Goal: Information Seeking & Learning: Learn about a topic

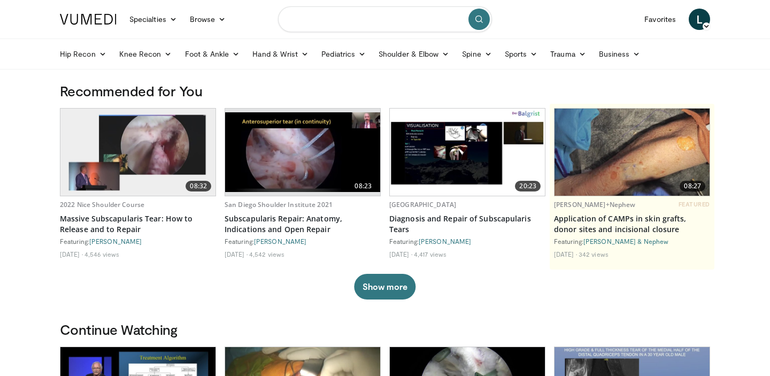
click at [371, 28] on input "Search topics, interventions" at bounding box center [385, 19] width 214 height 26
type input "**********"
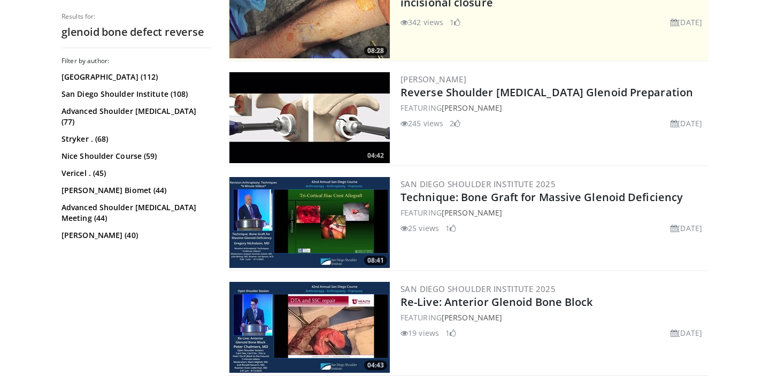
scroll to position [258, 0]
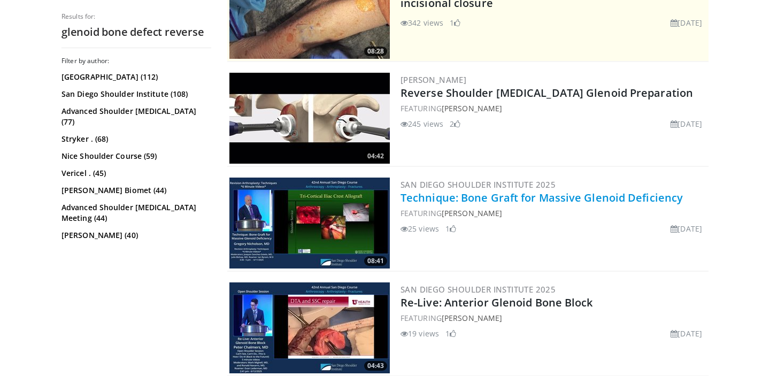
click at [496, 200] on link "Technique: Bone Graft for Massive Glenoid Deficiency" at bounding box center [542, 197] width 282 height 14
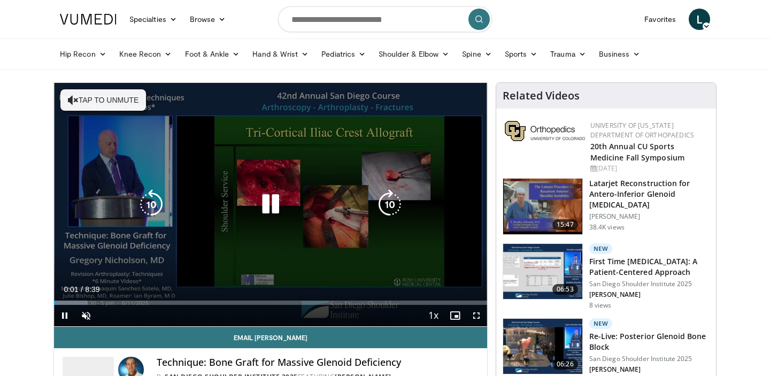
click at [87, 100] on button "Tap to unmute" at bounding box center [103, 99] width 86 height 21
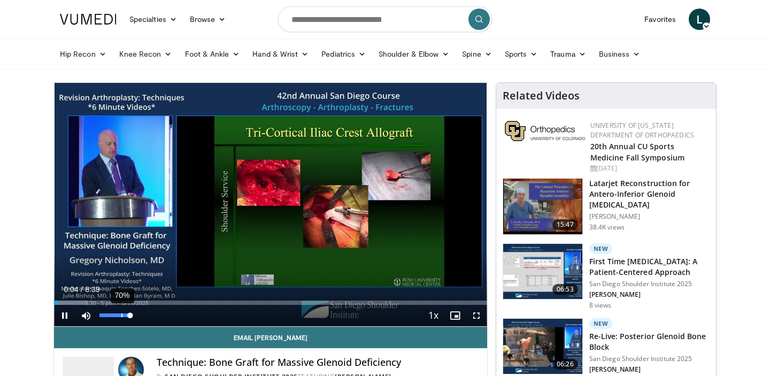
click at [121, 315] on div "70%" at bounding box center [121, 315] width 1 height 4
click at [112, 316] on div "10 seconds Tap to unmute" at bounding box center [270, 204] width 433 height 243
click at [112, 316] on div "40%" at bounding box center [112, 315] width 1 height 4
click at [69, 315] on span "Video Player" at bounding box center [64, 315] width 21 height 21
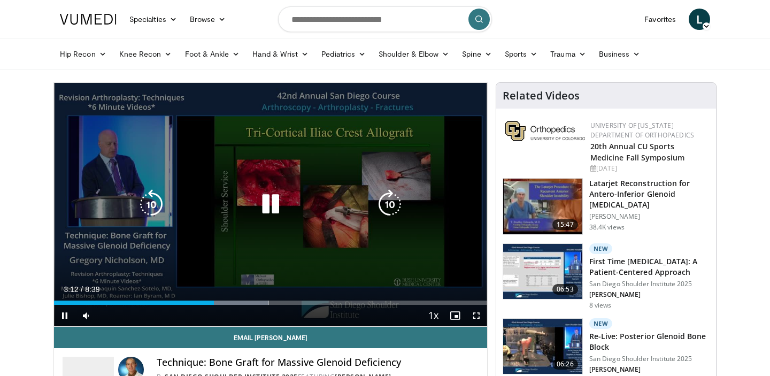
click at [273, 206] on icon "Video Player" at bounding box center [271, 204] width 30 height 30
click at [270, 198] on icon "Video Player" at bounding box center [271, 204] width 30 height 30
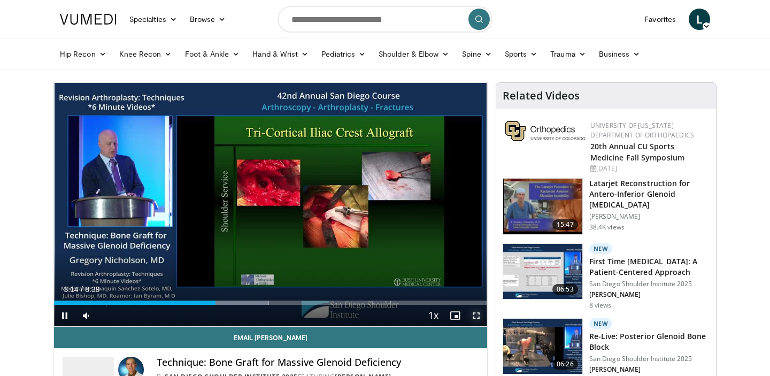
click at [476, 317] on span "Video Player" at bounding box center [476, 315] width 21 height 21
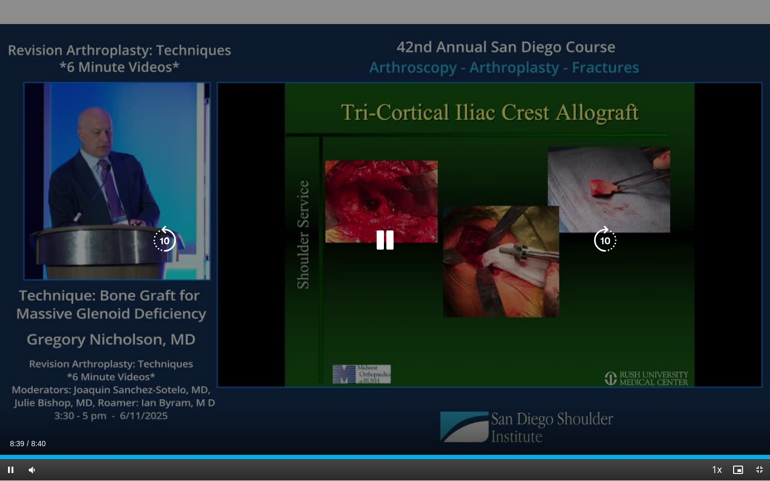
click at [384, 236] on icon "Video Player" at bounding box center [385, 241] width 30 height 30
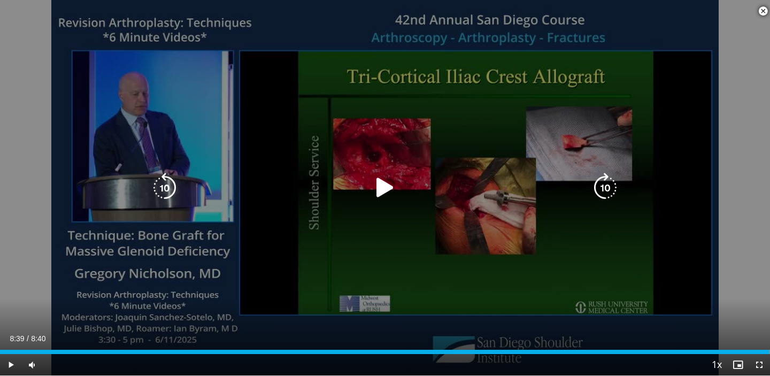
scroll to position [336, 0]
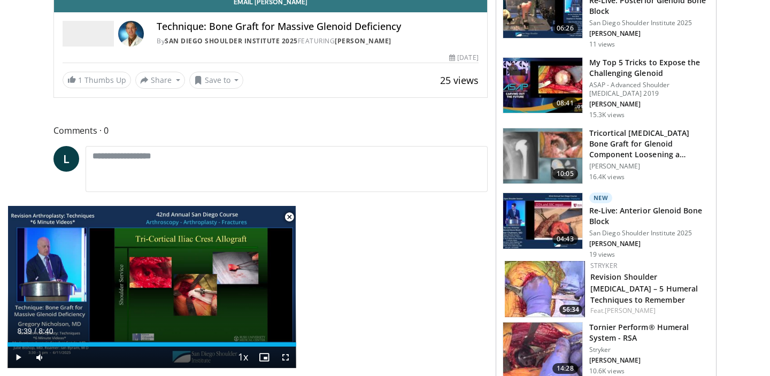
click at [284, 217] on span "Video Player" at bounding box center [289, 216] width 21 height 21
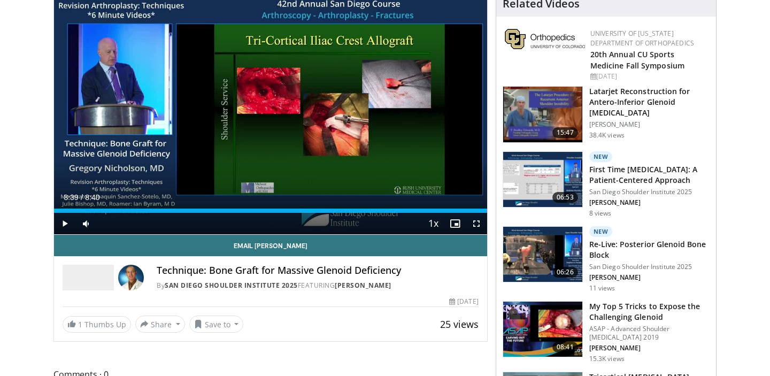
scroll to position [0, 0]
